Goal: Information Seeking & Learning: Learn about a topic

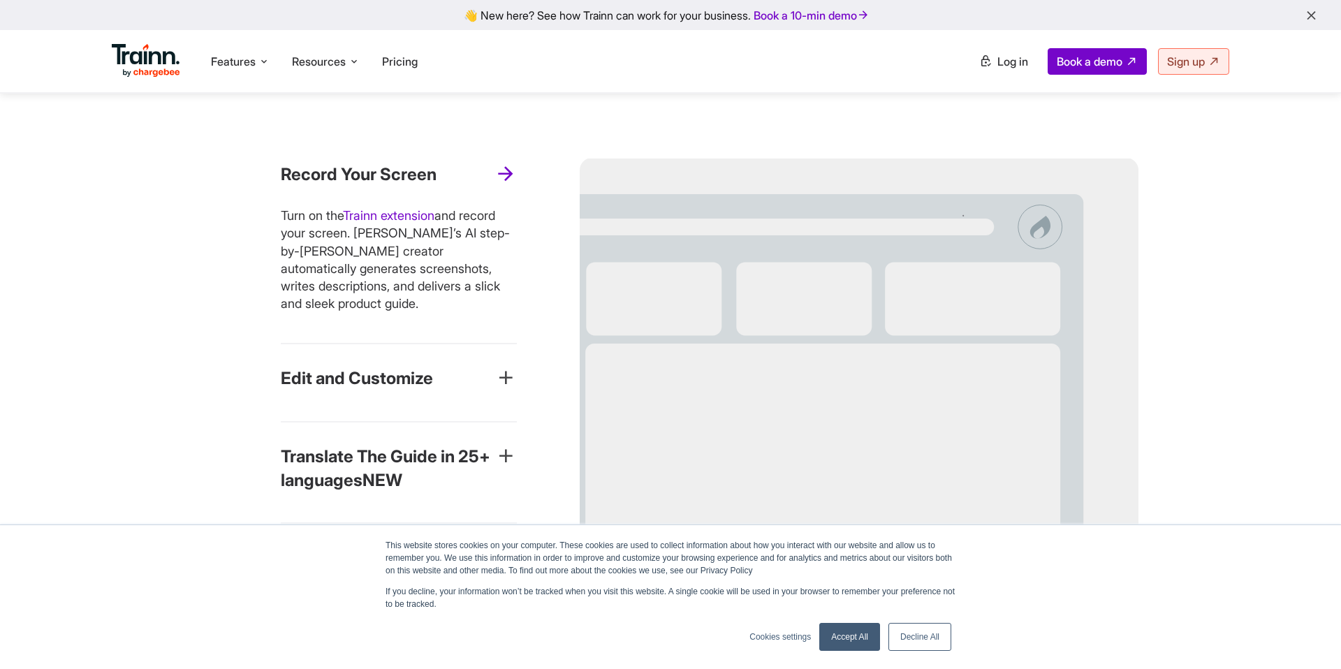
scroll to position [1140, 0]
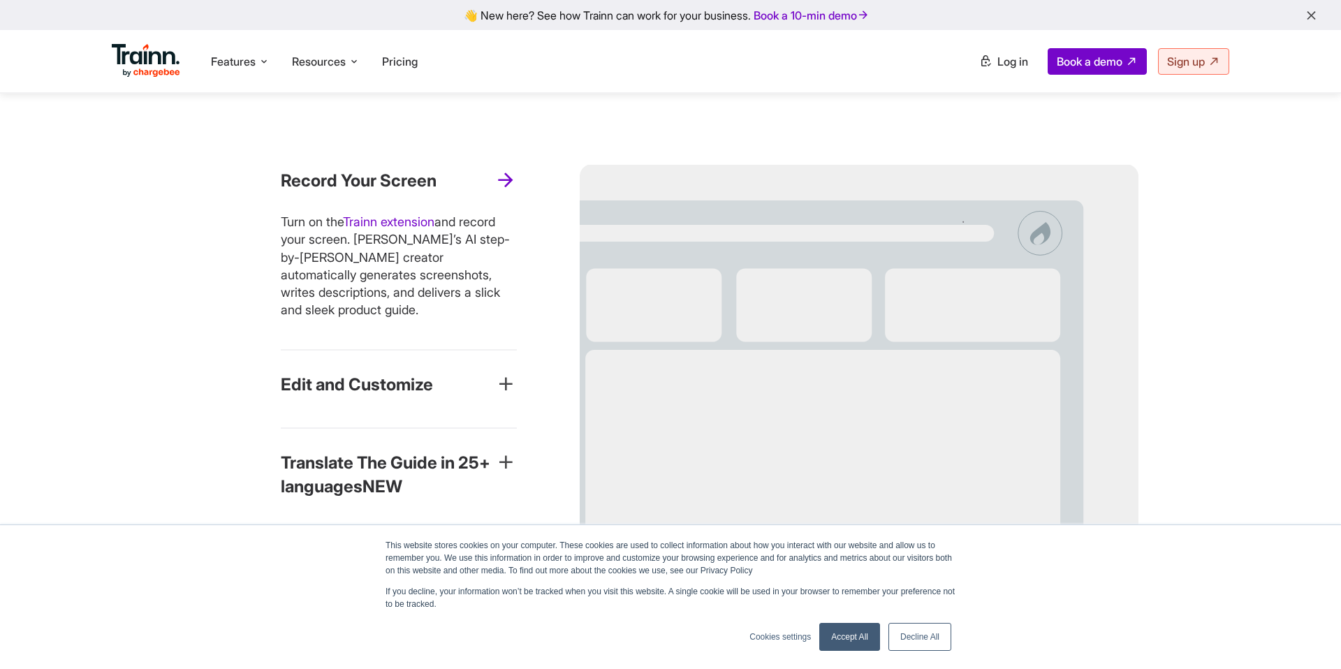
click at [391, 374] on h3 "Edit and Customize" at bounding box center [357, 385] width 152 height 24
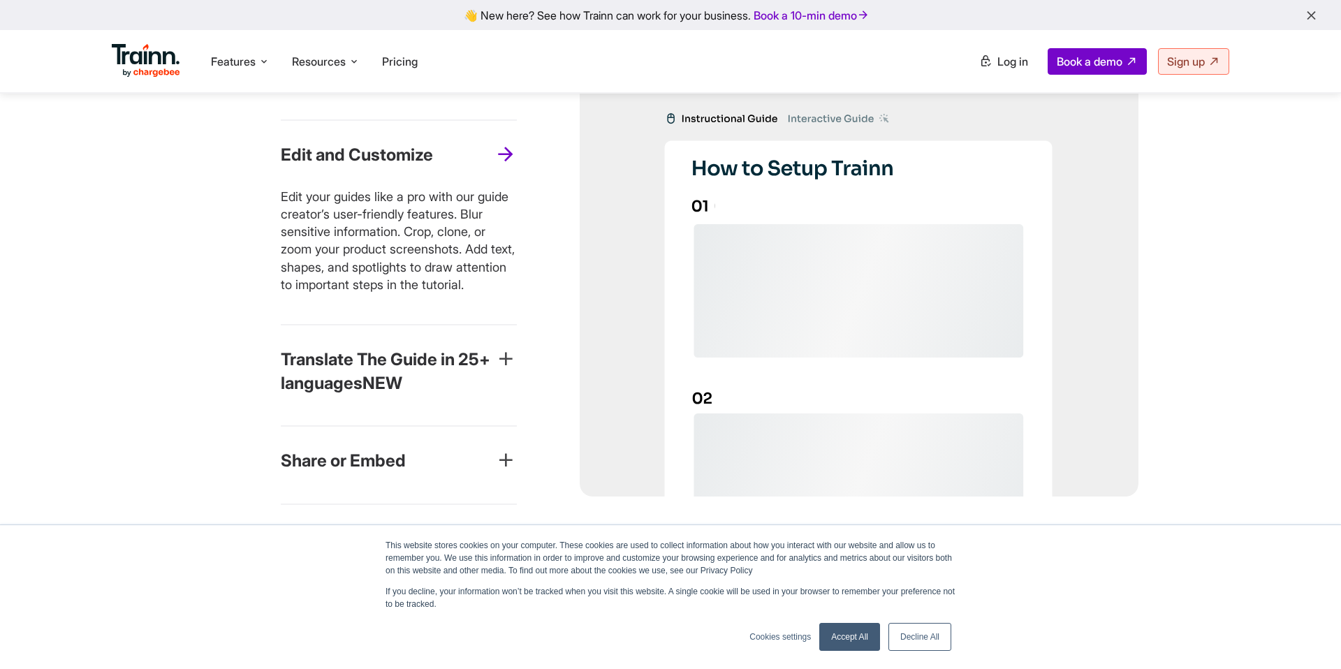
scroll to position [1244, 0]
click at [459, 385] on h3 "Translate The Guide in 25+ languages NEW" at bounding box center [388, 370] width 214 height 47
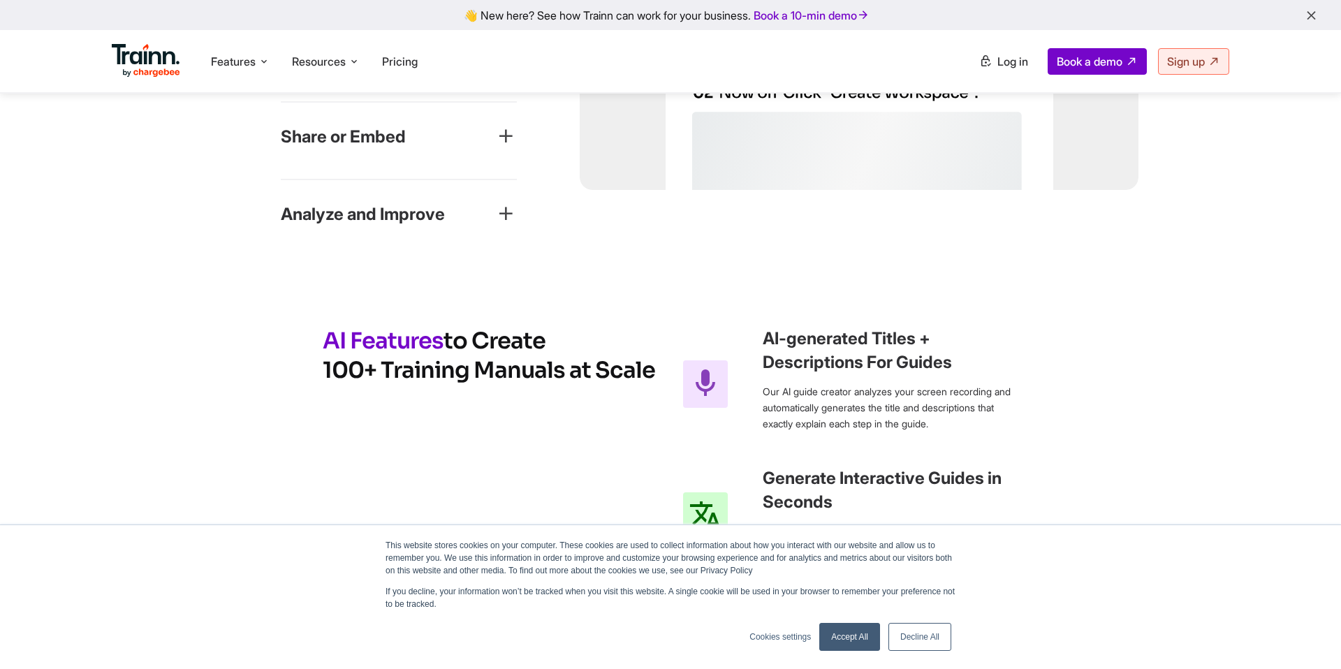
scroll to position [1549, 0]
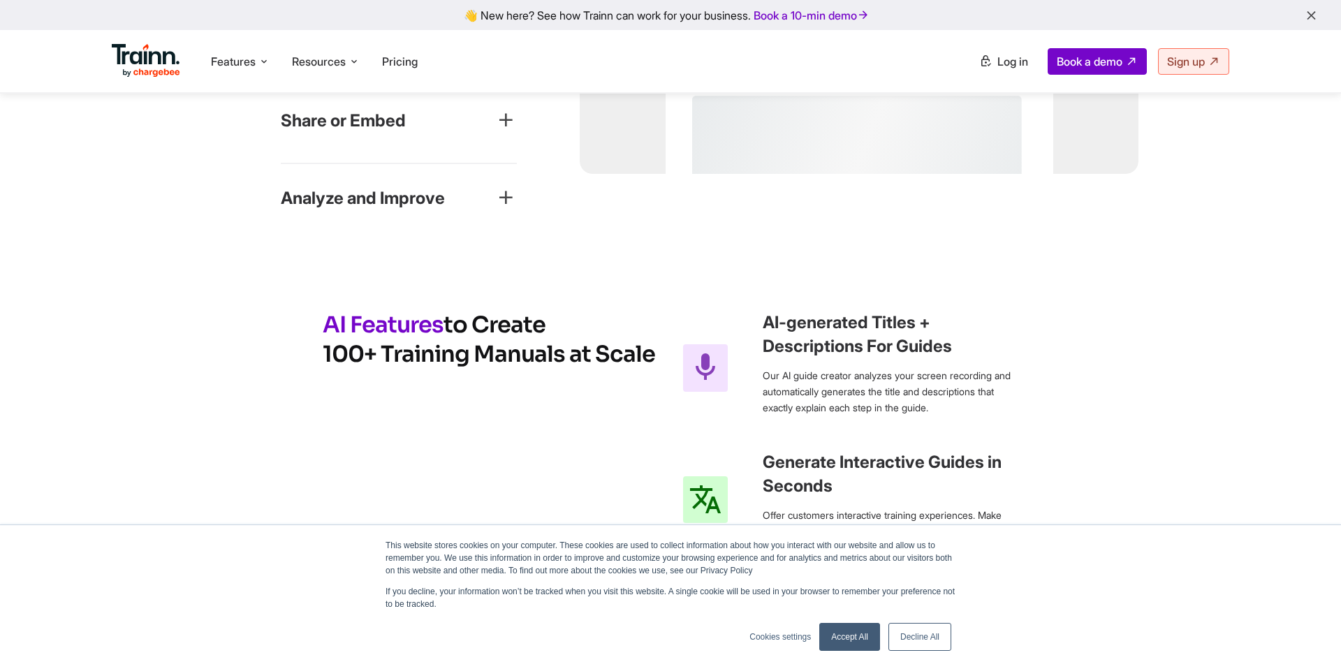
click at [850, 644] on link "Accept All" at bounding box center [849, 637] width 61 height 28
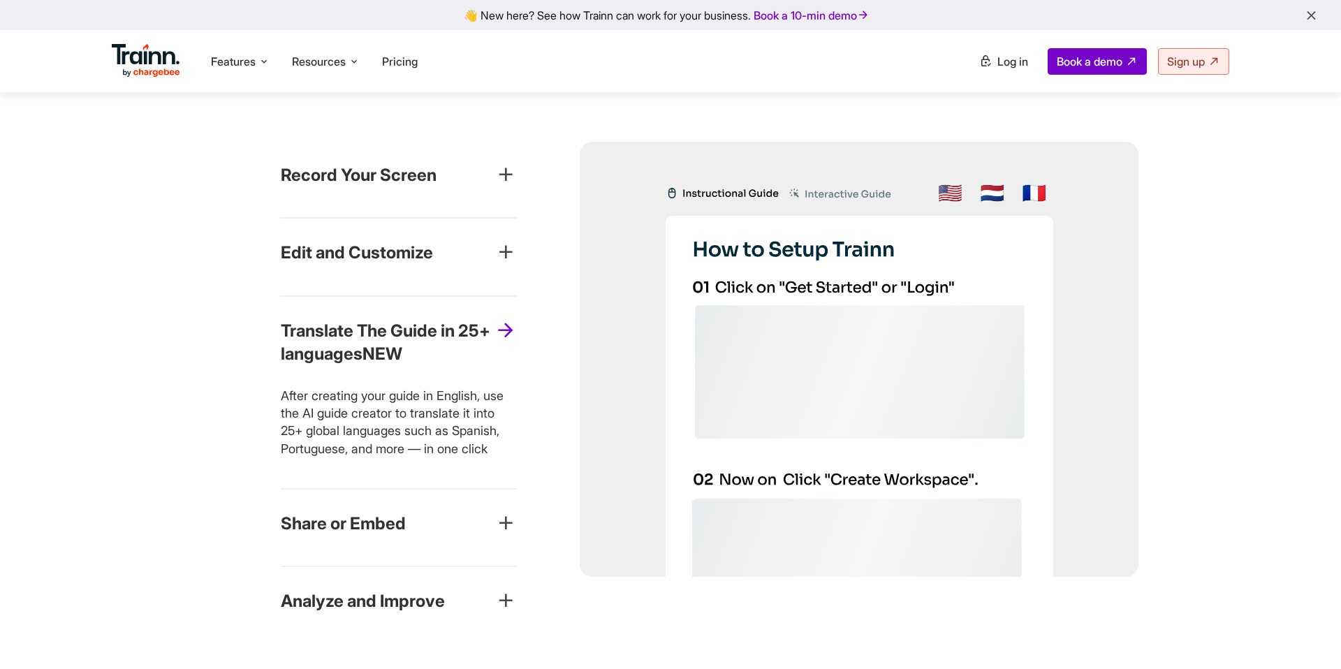
scroll to position [1144, 0]
click at [401, 537] on div "Share or Embed" at bounding box center [399, 530] width 236 height 32
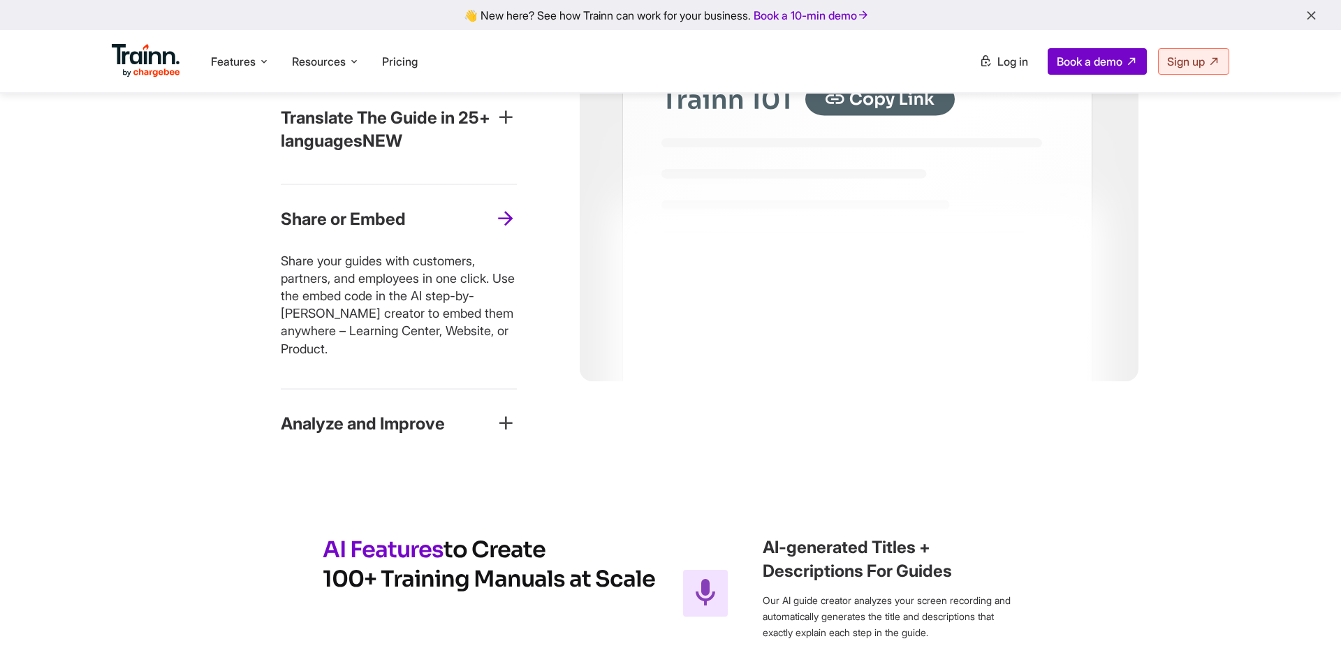
scroll to position [1434, 0]
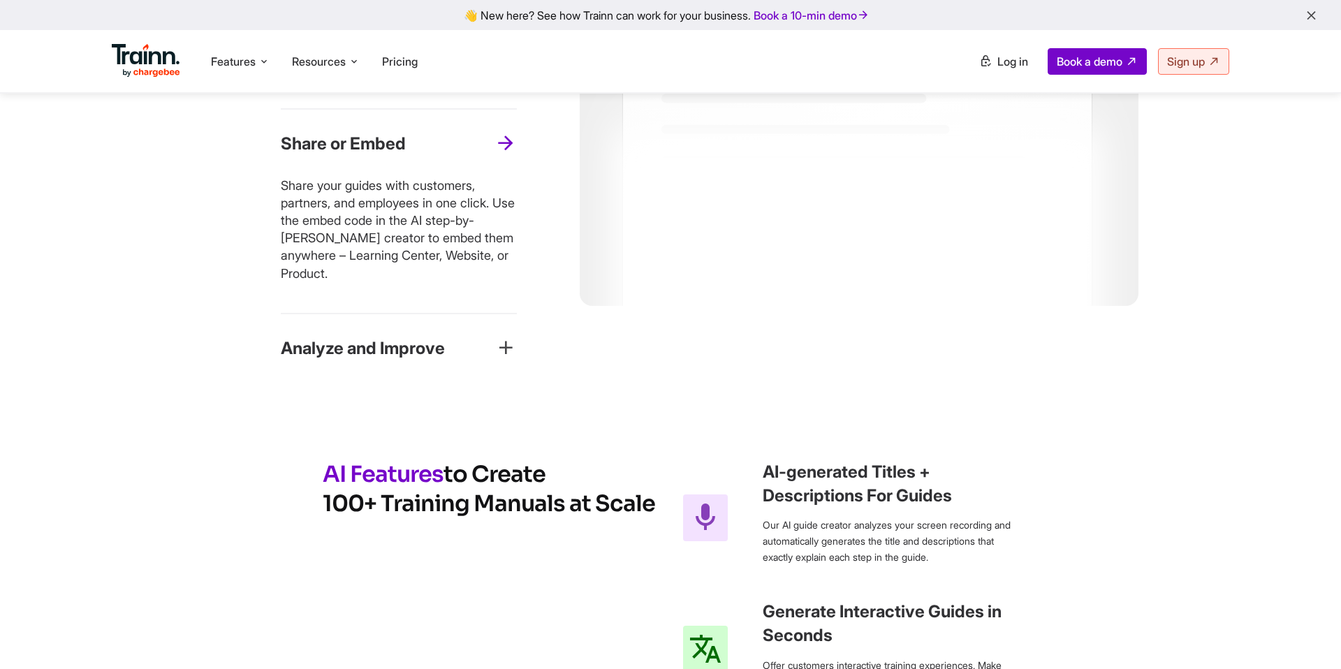
click at [395, 352] on h3 "Analyze and Improve" at bounding box center [363, 349] width 164 height 24
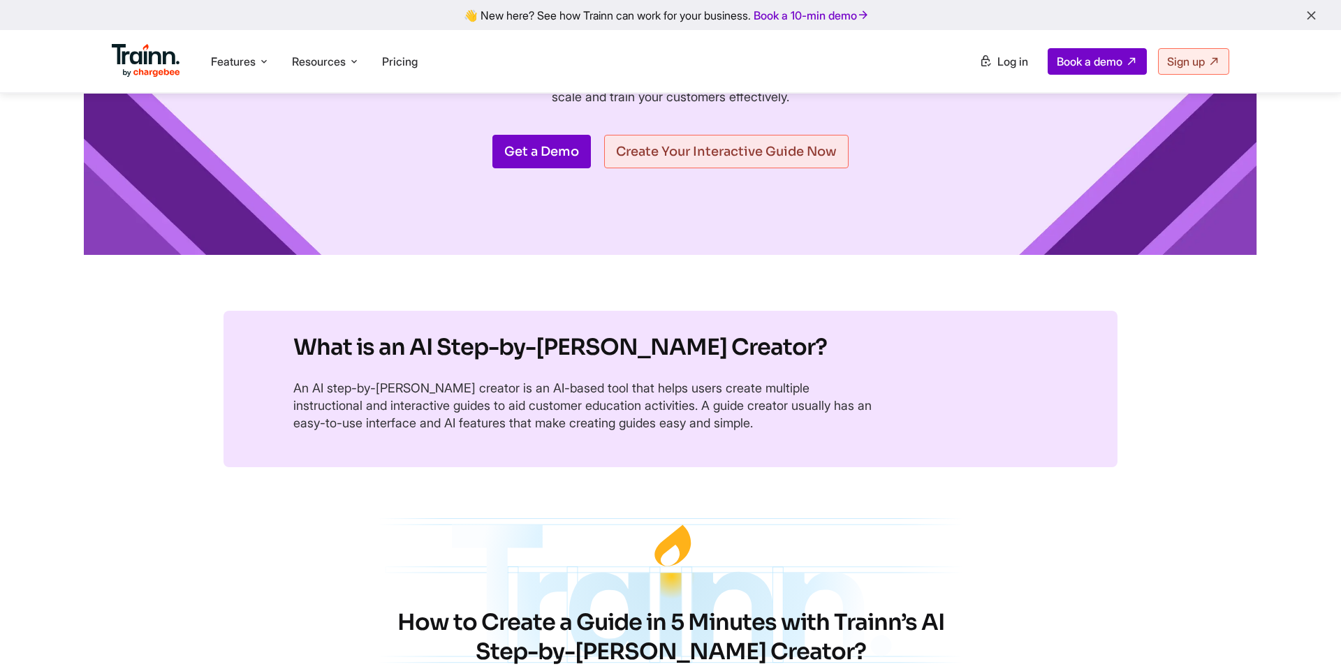
scroll to position [0, 0]
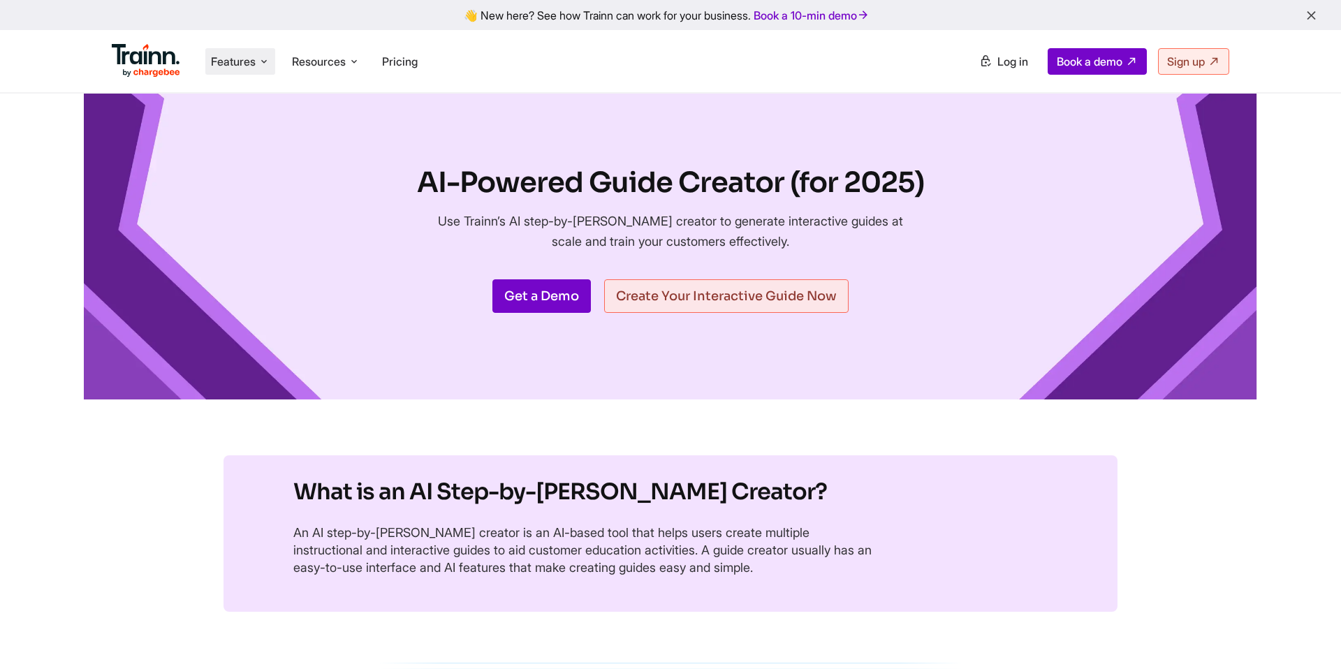
click at [225, 56] on span "Features" at bounding box center [233, 61] width 45 height 15
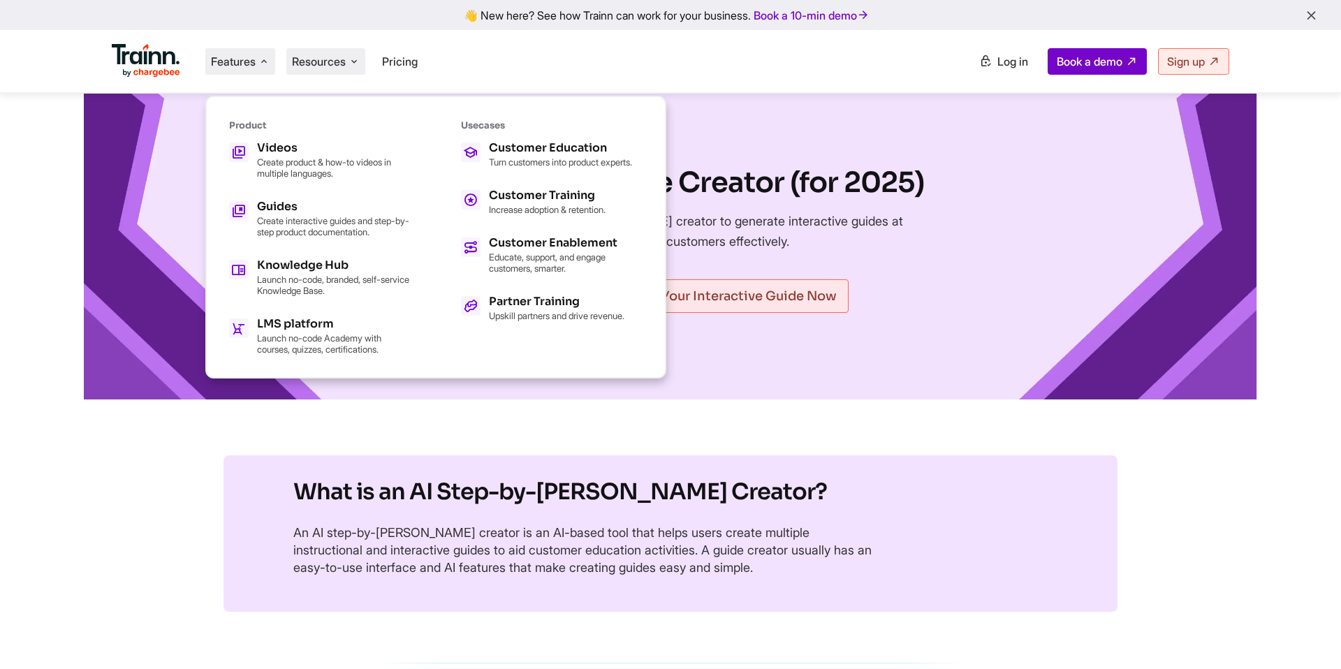
click at [316, 60] on span "Resources" at bounding box center [319, 61] width 54 height 15
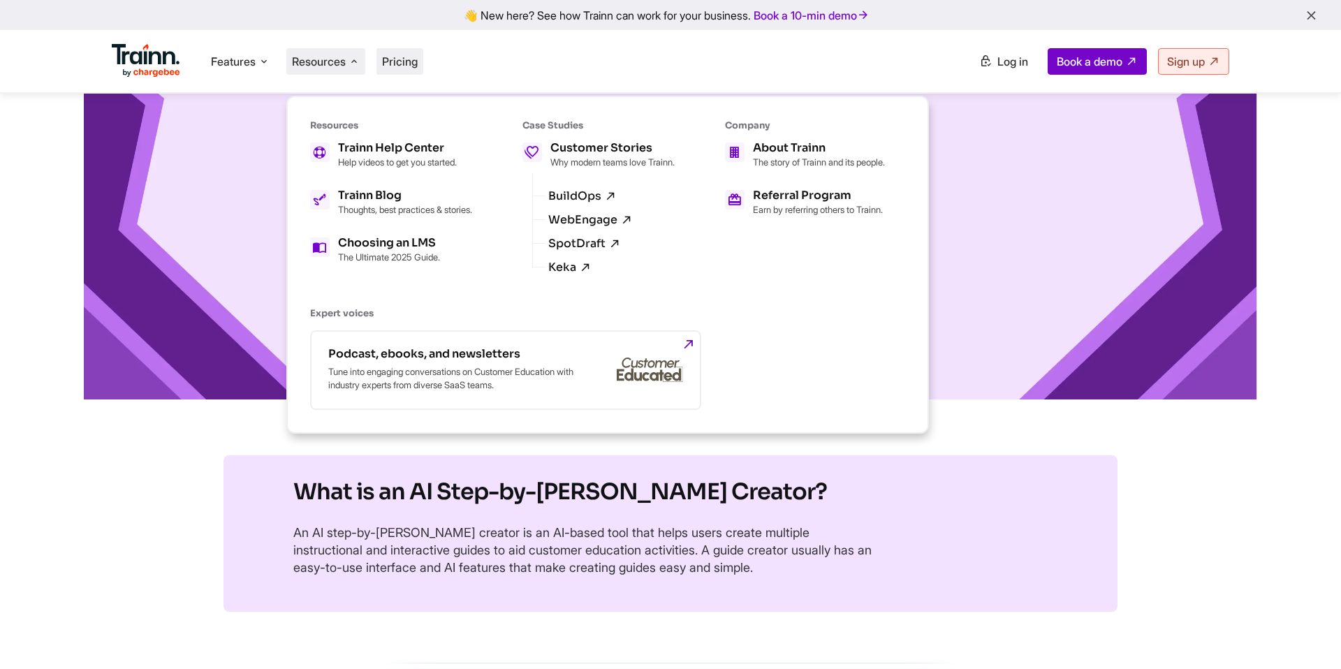
click at [402, 66] on span "Pricing" at bounding box center [400, 61] width 36 height 14
